Goal: Find specific page/section: Find specific page/section

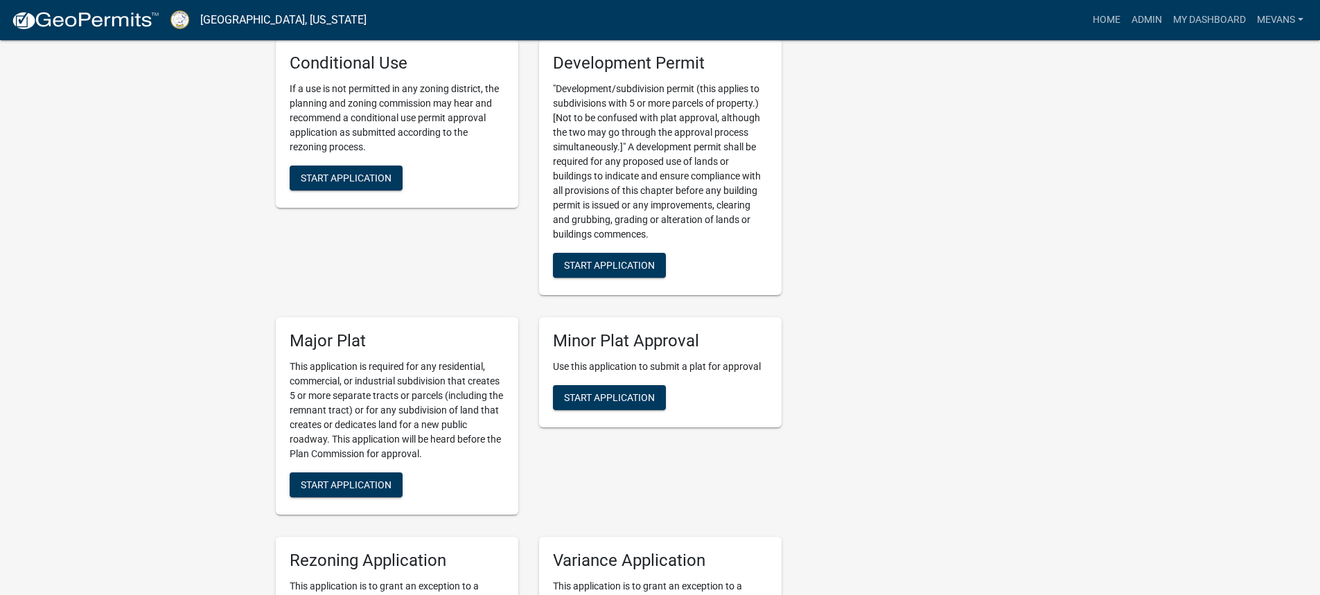
scroll to position [2217, 0]
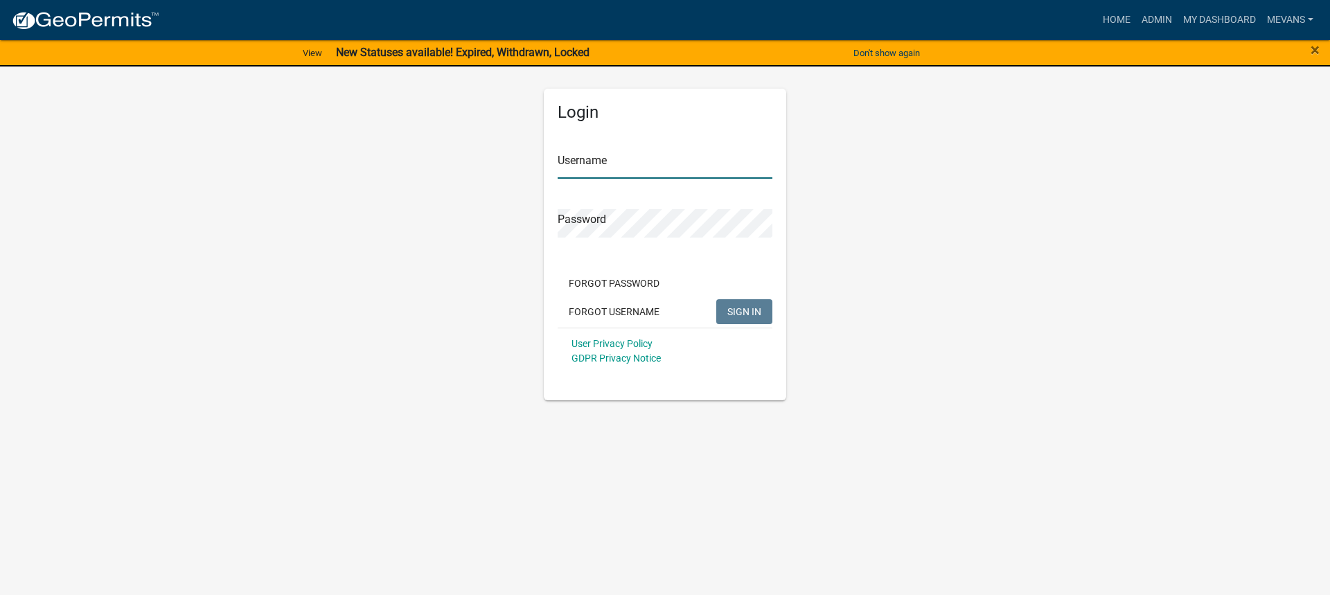
type input "Mevans"
click at [742, 308] on span "SIGN IN" at bounding box center [744, 311] width 34 height 11
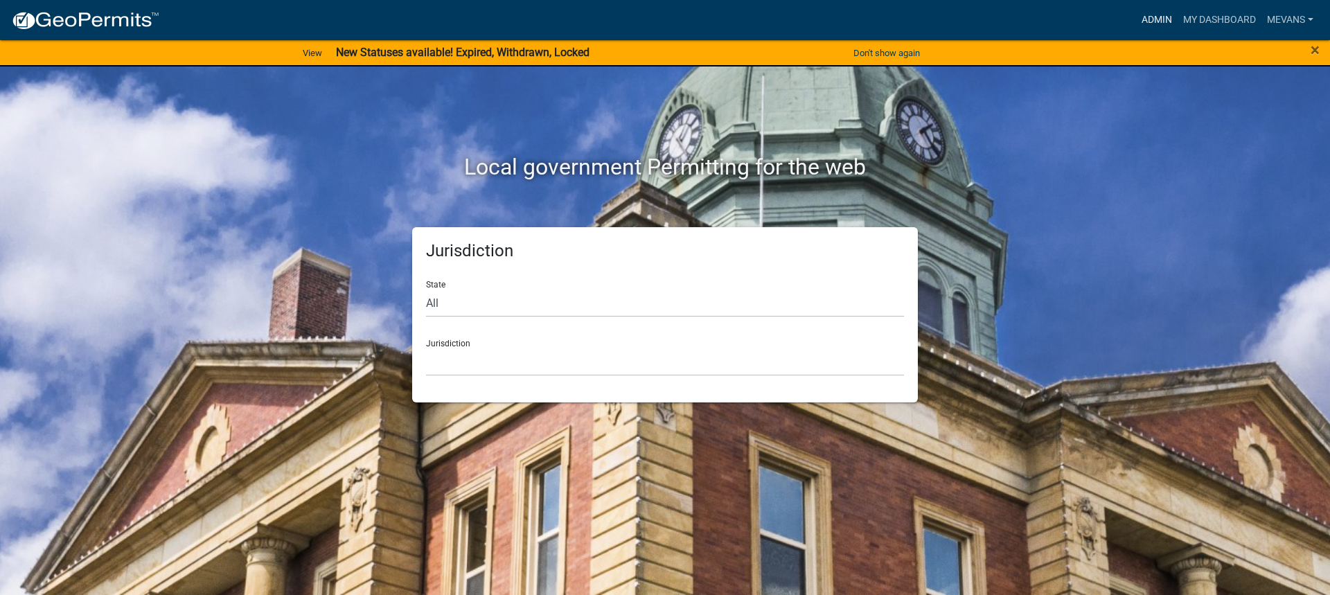
click at [1136, 19] on link "Admin" at bounding box center [1157, 20] width 42 height 26
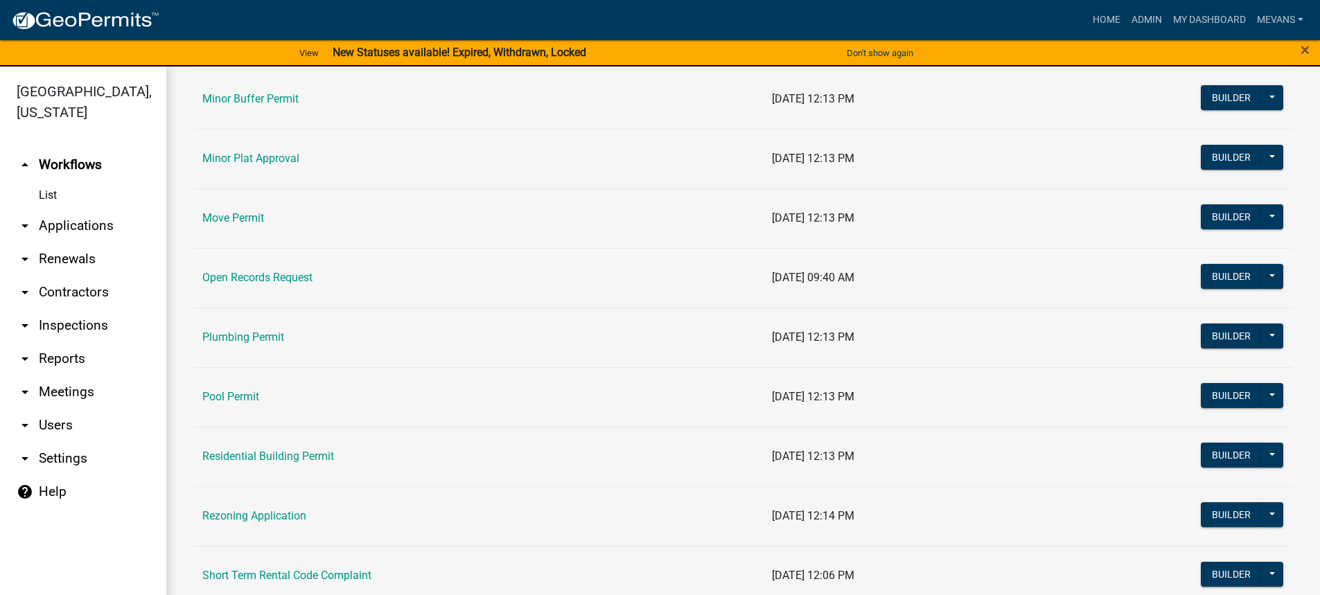
scroll to position [1524, 0]
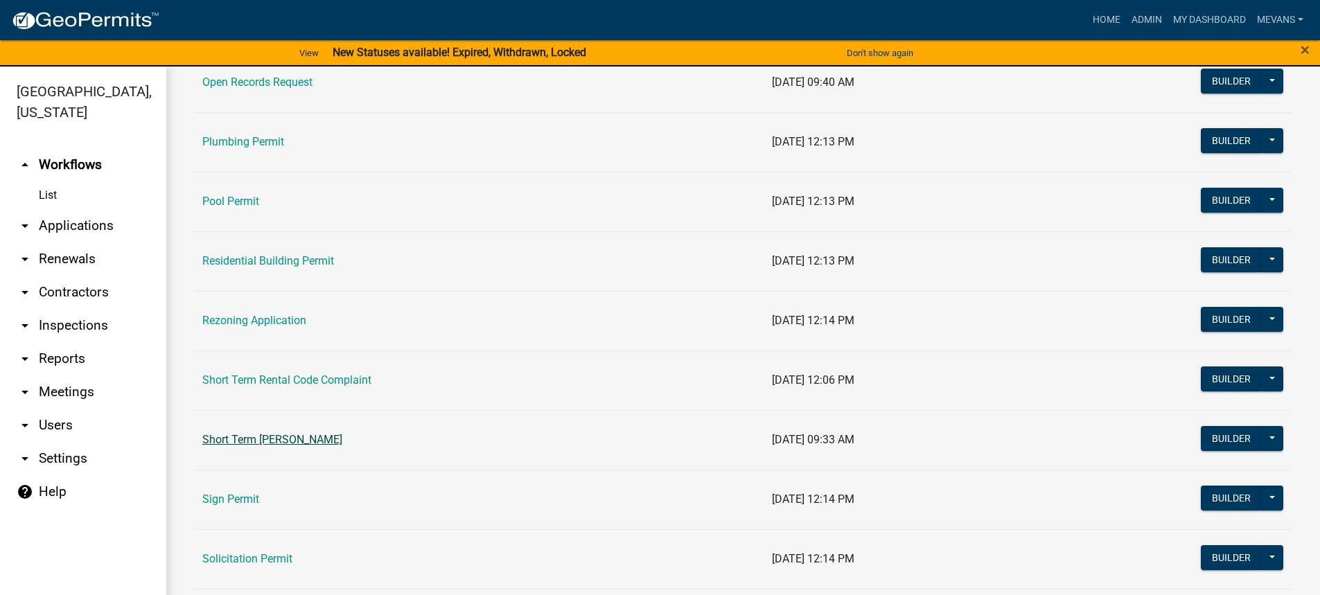
click at [240, 444] on link "Short Term [PERSON_NAME]" at bounding box center [272, 439] width 140 height 13
